Goal: Complete application form

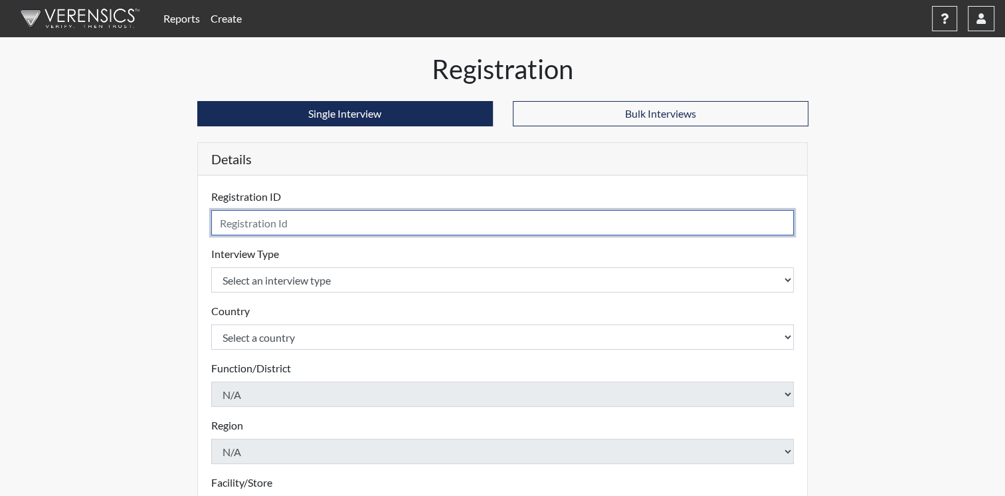
click at [306, 225] on input "text" at bounding box center [502, 222] width 583 height 25
type input "West"
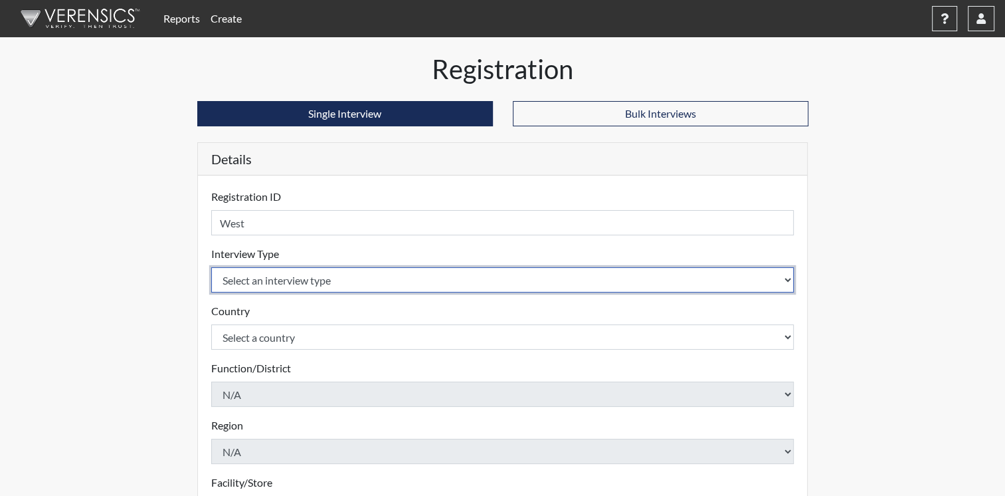
click at [335, 280] on select "Select an interview type Corrections Pre-Employment" at bounding box center [502, 279] width 583 height 25
select select "ff733e93-e1bf-11ea-9c9f-0eff0cf7eb8f"
click at [211, 267] on select "Select an interview type Corrections Pre-Employment" at bounding box center [502, 279] width 583 height 25
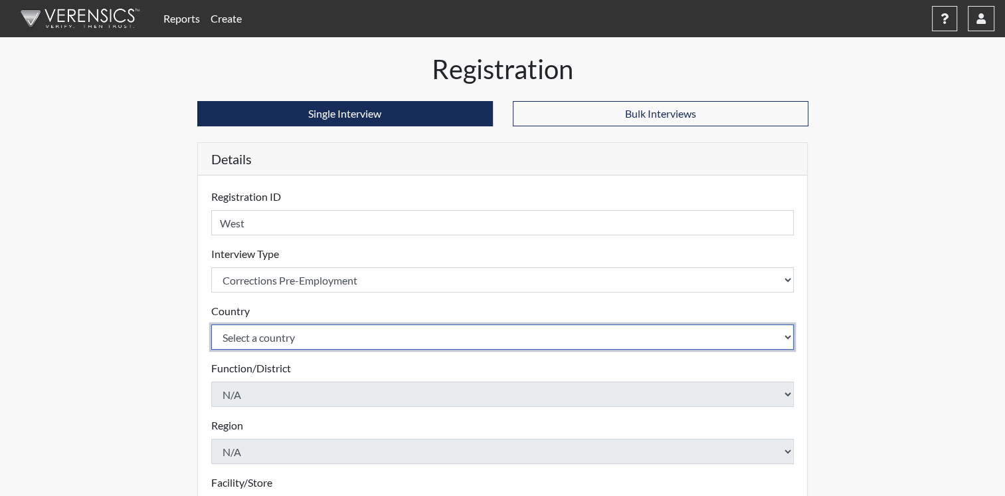
click at [367, 333] on select "Select a country [GEOGRAPHIC_DATA] [GEOGRAPHIC_DATA]" at bounding box center [502, 336] width 583 height 25
select select "united-states-of-[GEOGRAPHIC_DATA]"
click at [211, 324] on select "Select a country [GEOGRAPHIC_DATA] [GEOGRAPHIC_DATA]" at bounding box center [502, 336] width 583 height 25
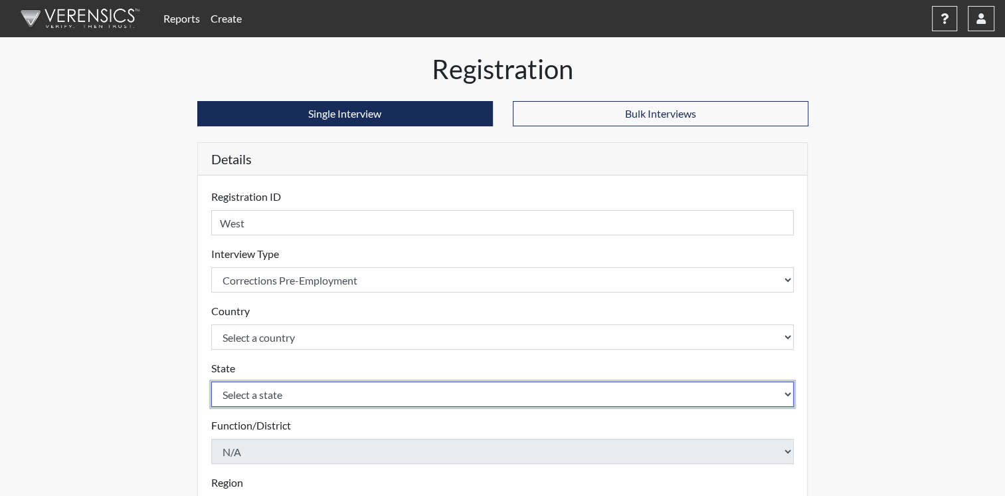
click at [339, 392] on select "Select a state [US_STATE] [US_STATE] [US_STATE] [US_STATE] [US_STATE] [US_STATE…" at bounding box center [502, 393] width 583 height 25
select select "OH"
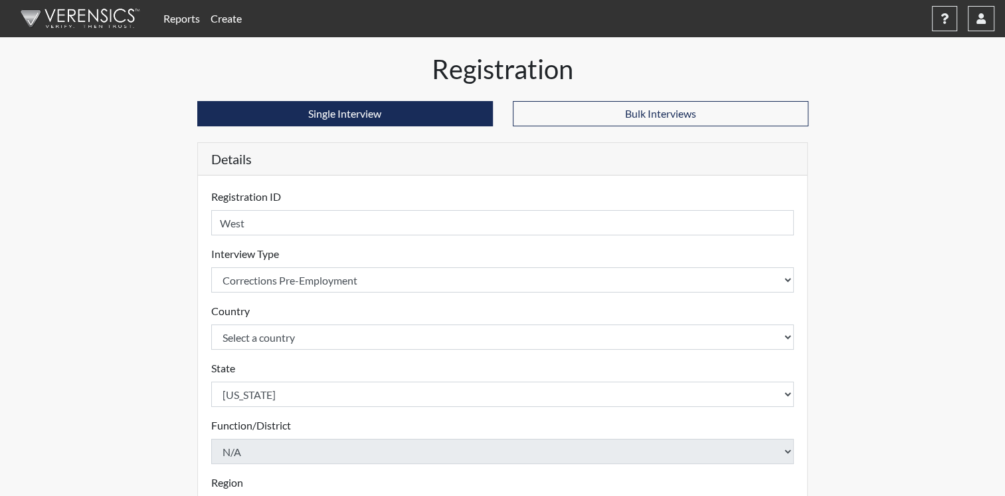
click at [641, 424] on div "Function/District N/A Please select a function/district." at bounding box center [502, 440] width 583 height 46
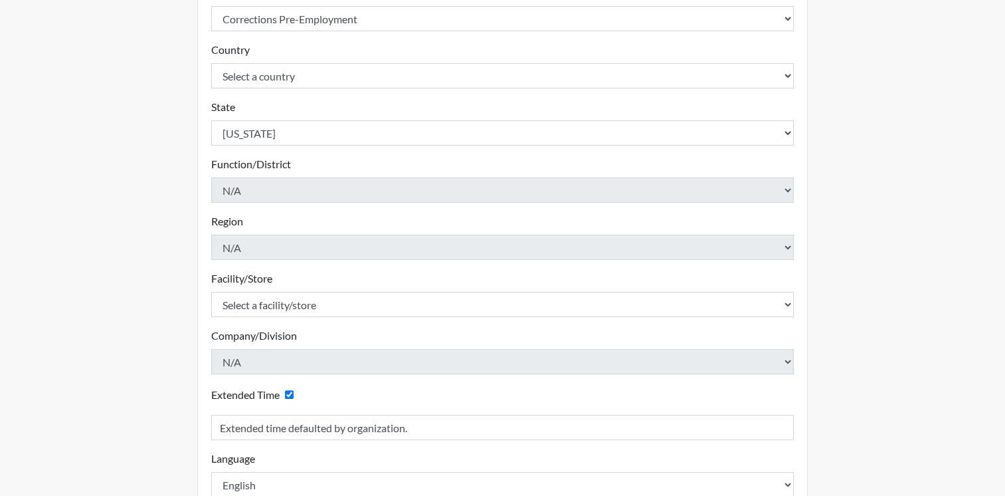
scroll to position [262, 0]
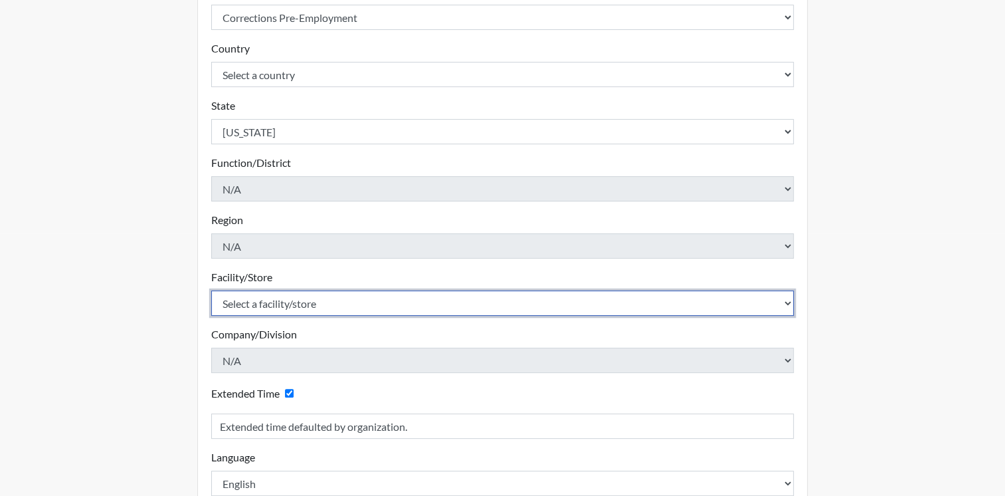
click at [785, 304] on select "Select a facility/store ADAPT CCC Pathways/[GEOGRAPHIC_DATA] TCC" at bounding box center [502, 302] width 583 height 25
select select "c0089e54-acf4-4f98-a681-b51a00f91fb7"
click at [211, 290] on select "Select a facility/store ADAPT CCC Pathways/[GEOGRAPHIC_DATA] TCC" at bounding box center [502, 302] width 583 height 25
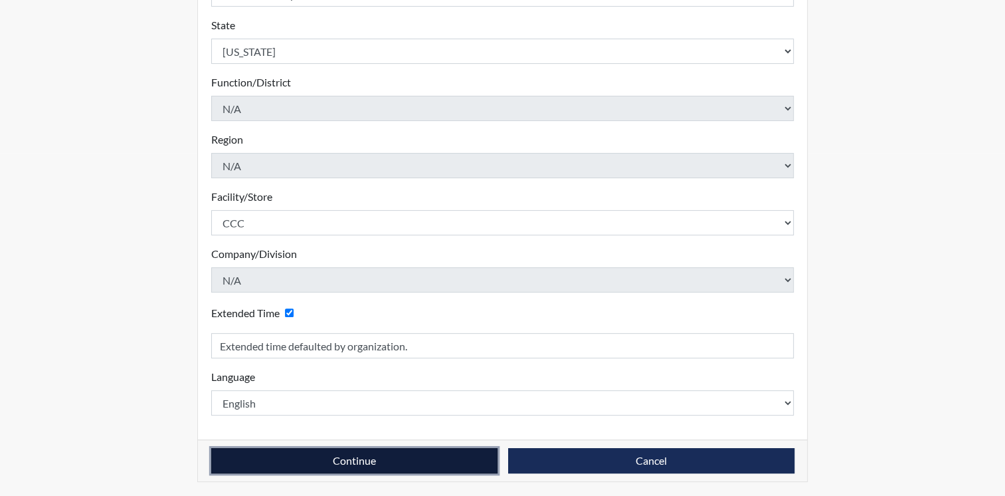
click at [466, 453] on button "Continue" at bounding box center [354, 460] width 286 height 25
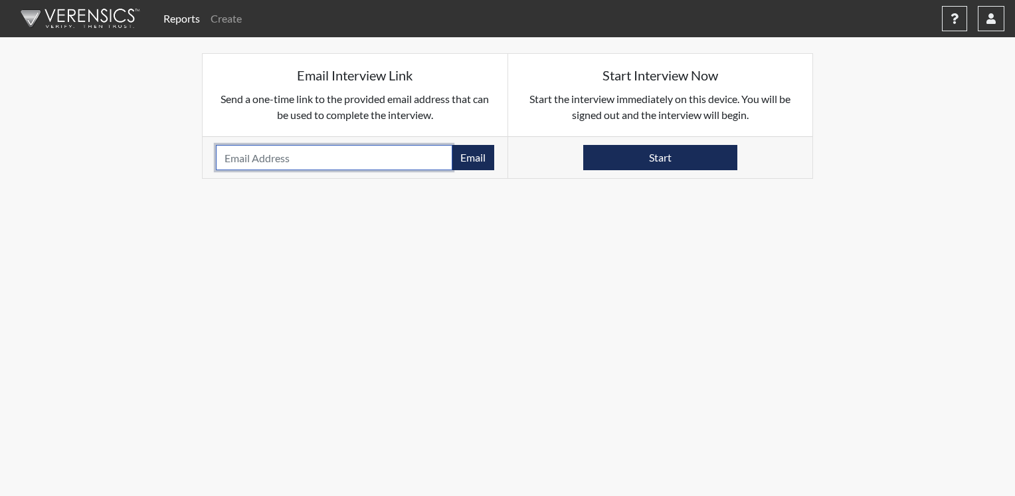
click at [429, 153] on input "email" at bounding box center [334, 157] width 236 height 25
click at [290, 162] on input "[DOMAIN_NAME]" at bounding box center [334, 157] width 236 height 25
type input "[EMAIL_ADDRESS][DOMAIN_NAME]"
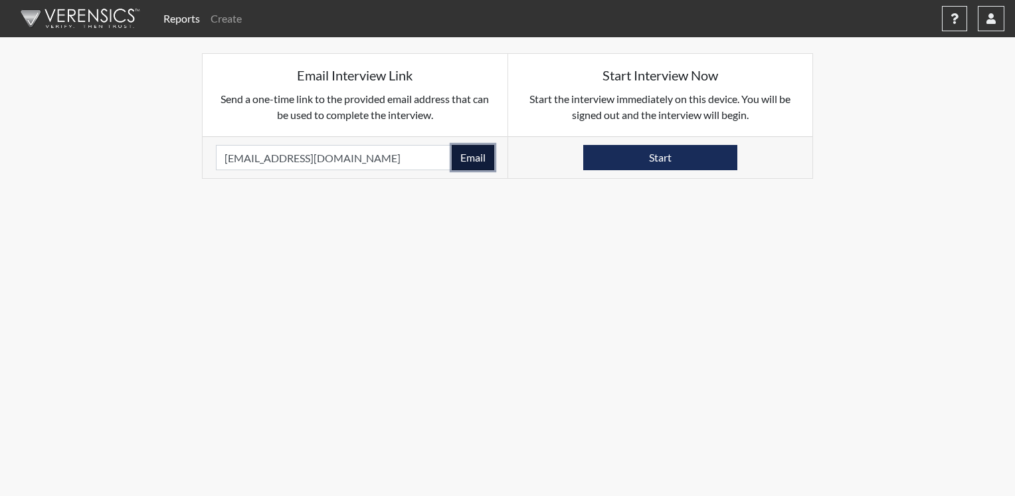
click at [479, 152] on button "Email" at bounding box center [473, 157] width 43 height 25
